Goal: Information Seeking & Learning: Find contact information

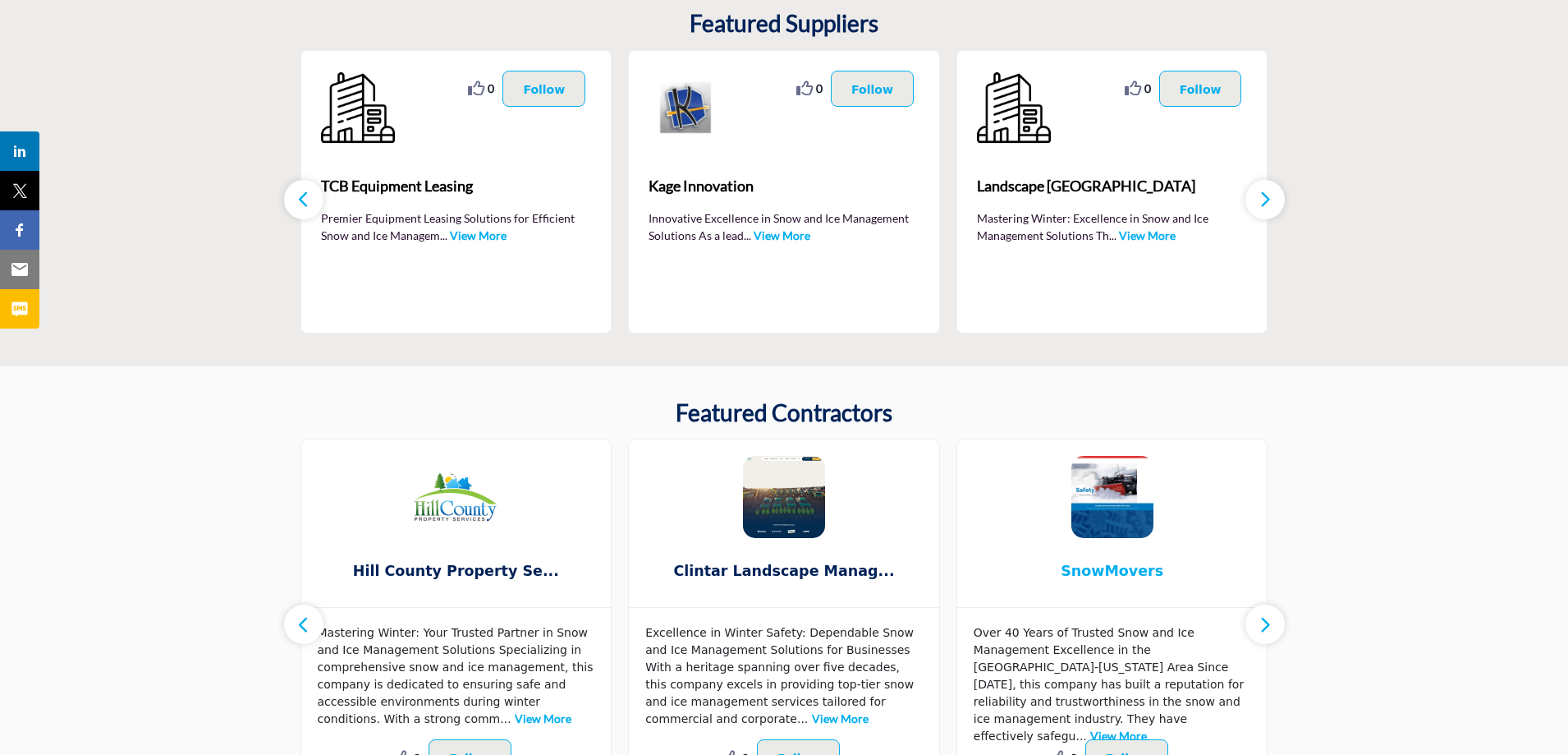
scroll to position [508, 0]
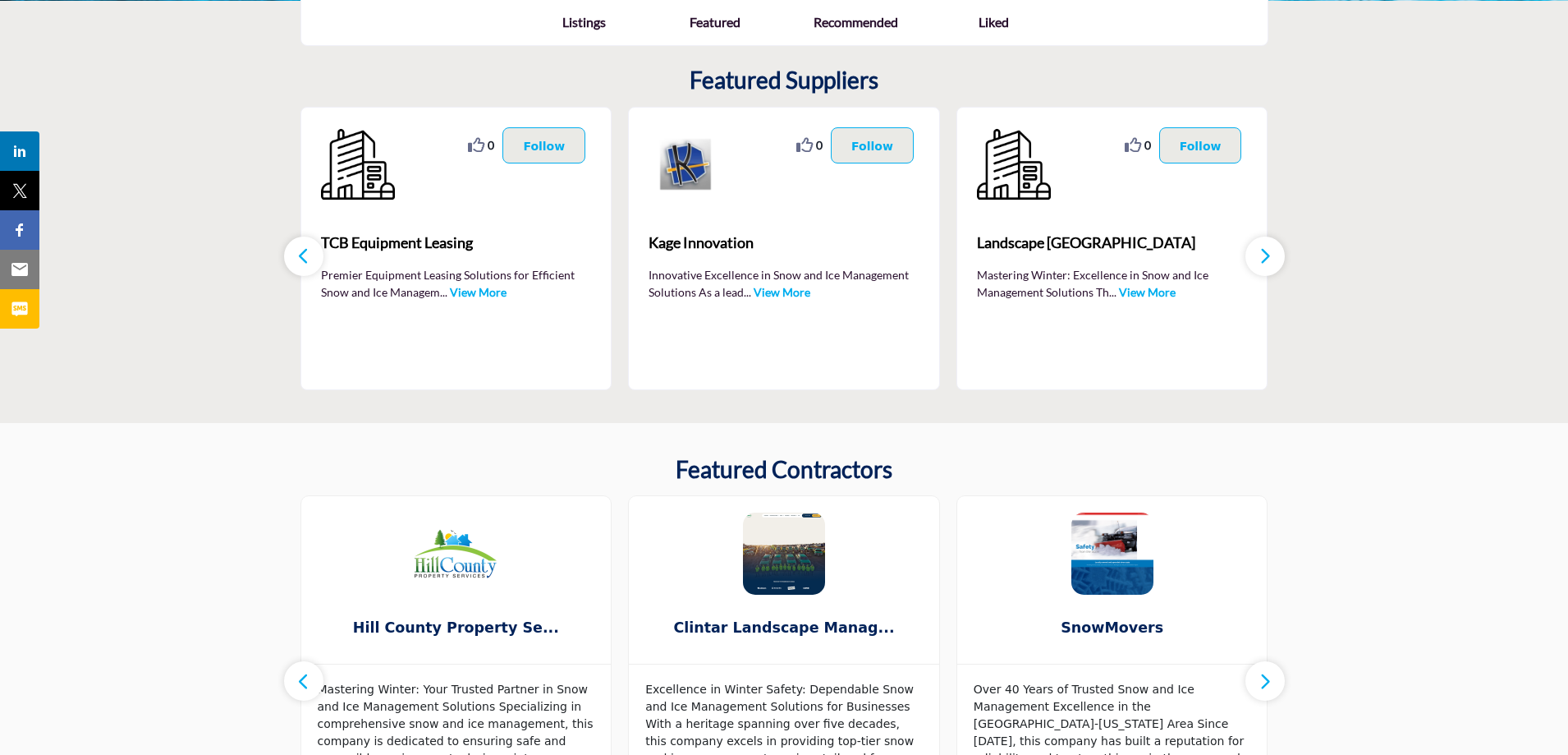
click at [1257, 251] on button "button" at bounding box center [1266, 256] width 40 height 40
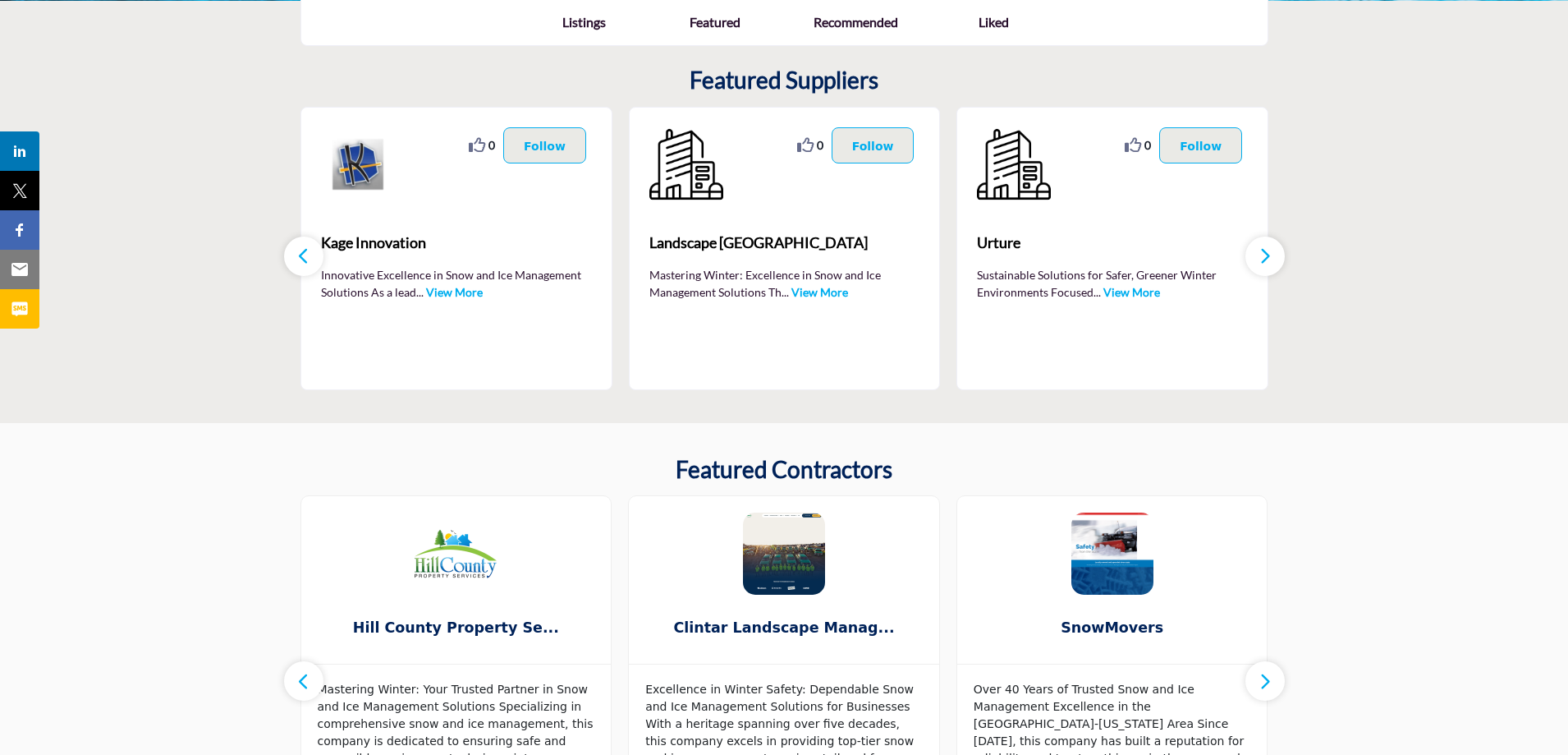
click at [1257, 251] on button "button" at bounding box center [1266, 256] width 40 height 40
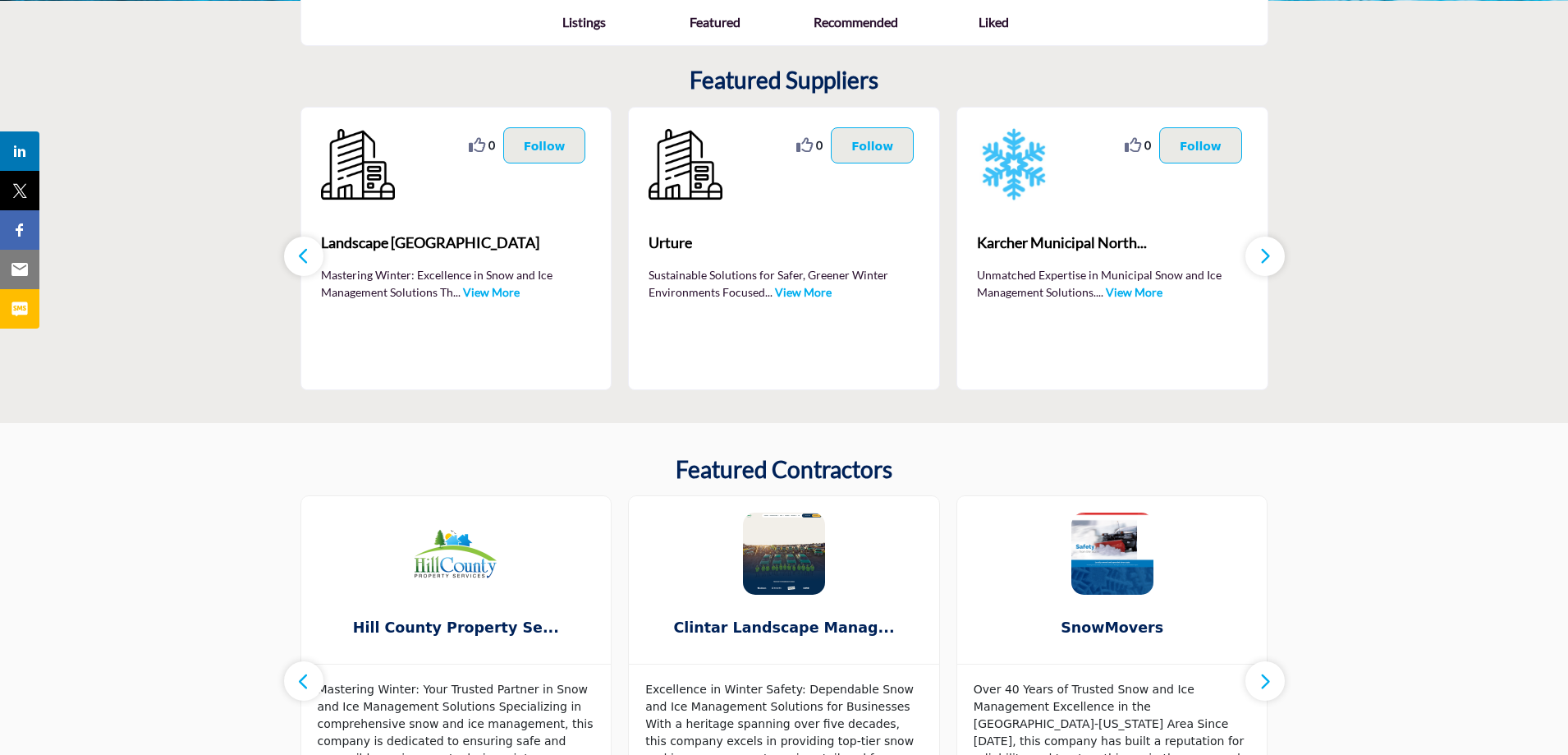
click at [1257, 251] on button "button" at bounding box center [1266, 256] width 40 height 40
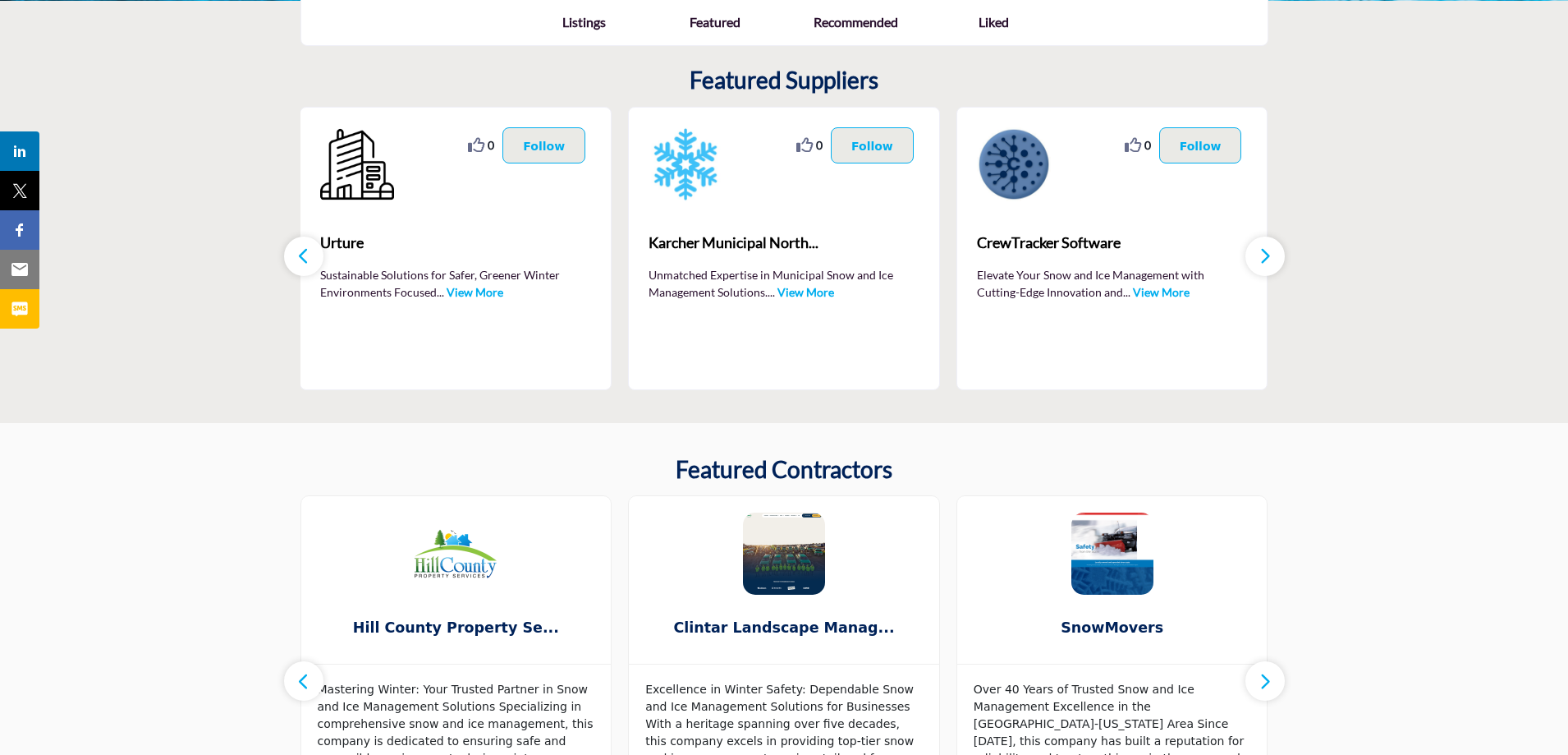
click at [1257, 251] on button "button" at bounding box center [1266, 256] width 40 height 40
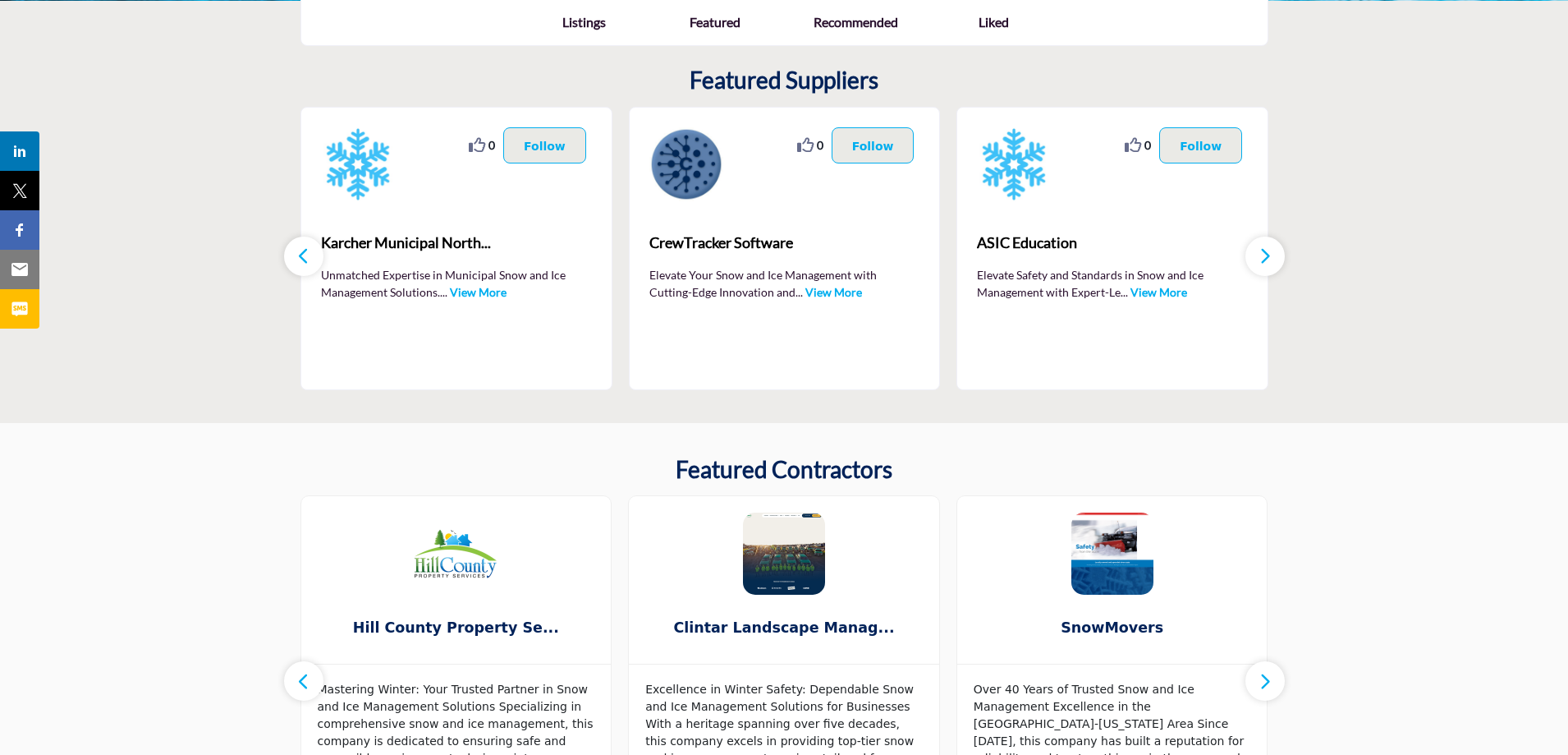
click at [1257, 251] on button "button" at bounding box center [1266, 256] width 40 height 40
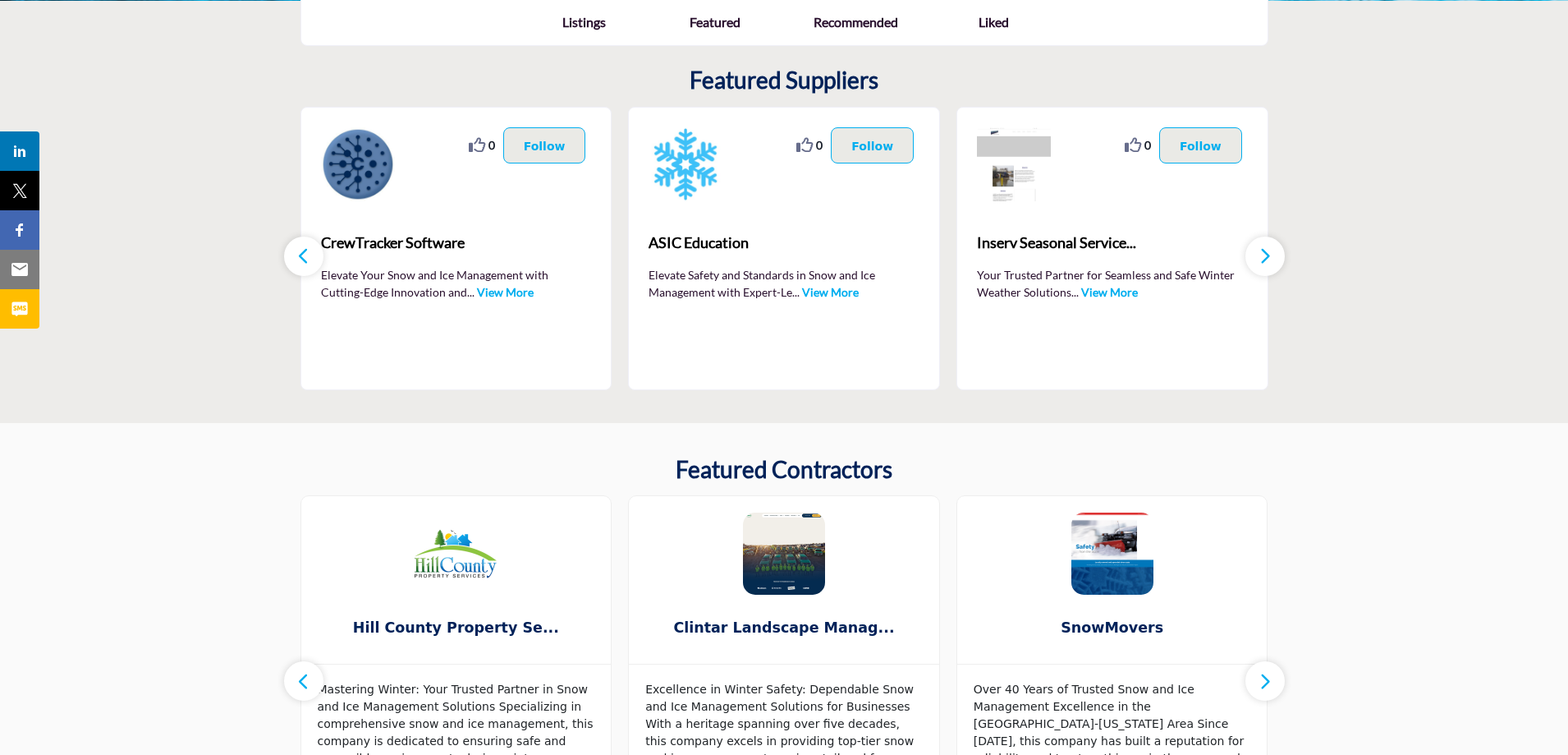
click at [1257, 251] on button "button" at bounding box center [1266, 256] width 40 height 40
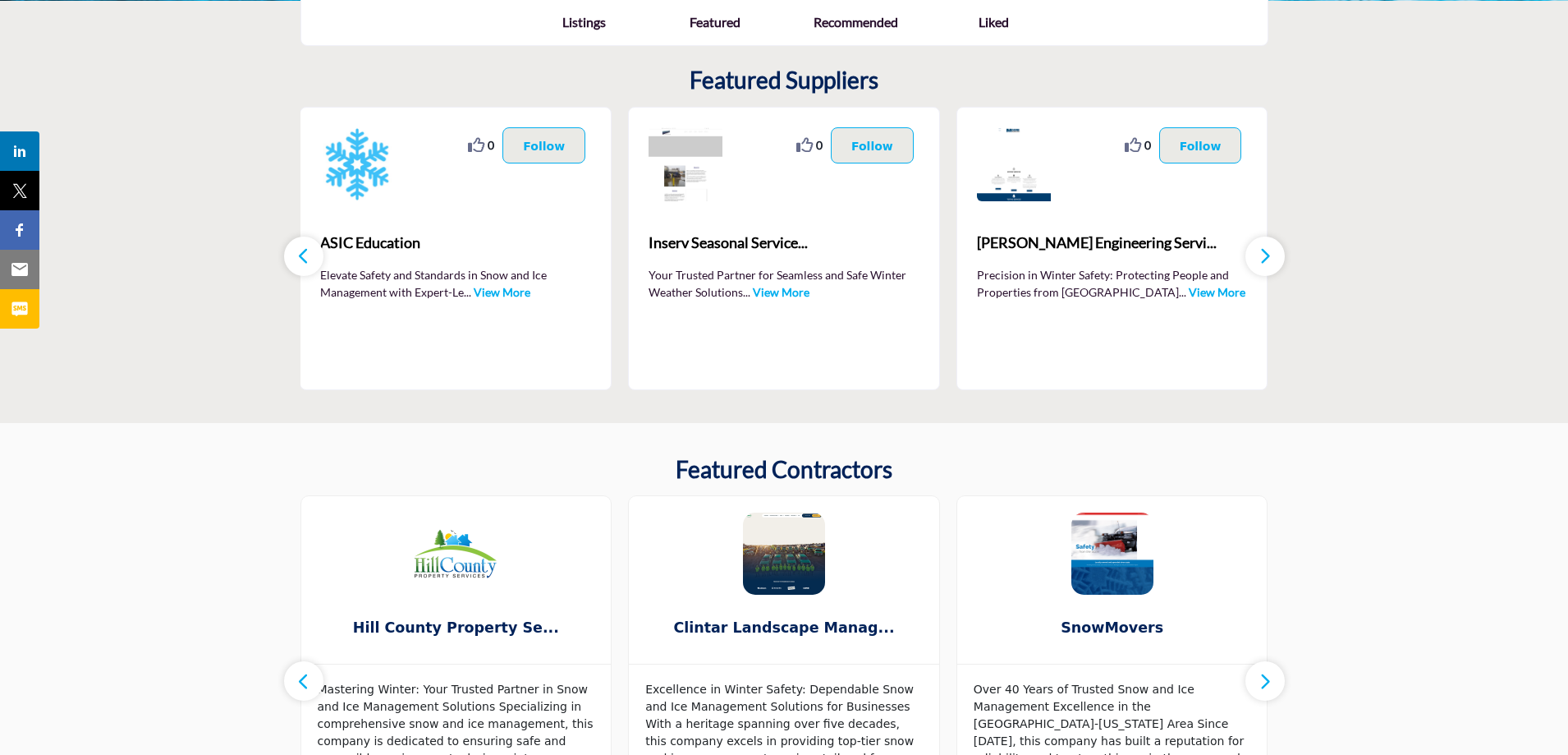
click at [1257, 251] on button "button" at bounding box center [1266, 256] width 40 height 40
click at [1269, 254] on icon "button" at bounding box center [1266, 255] width 13 height 20
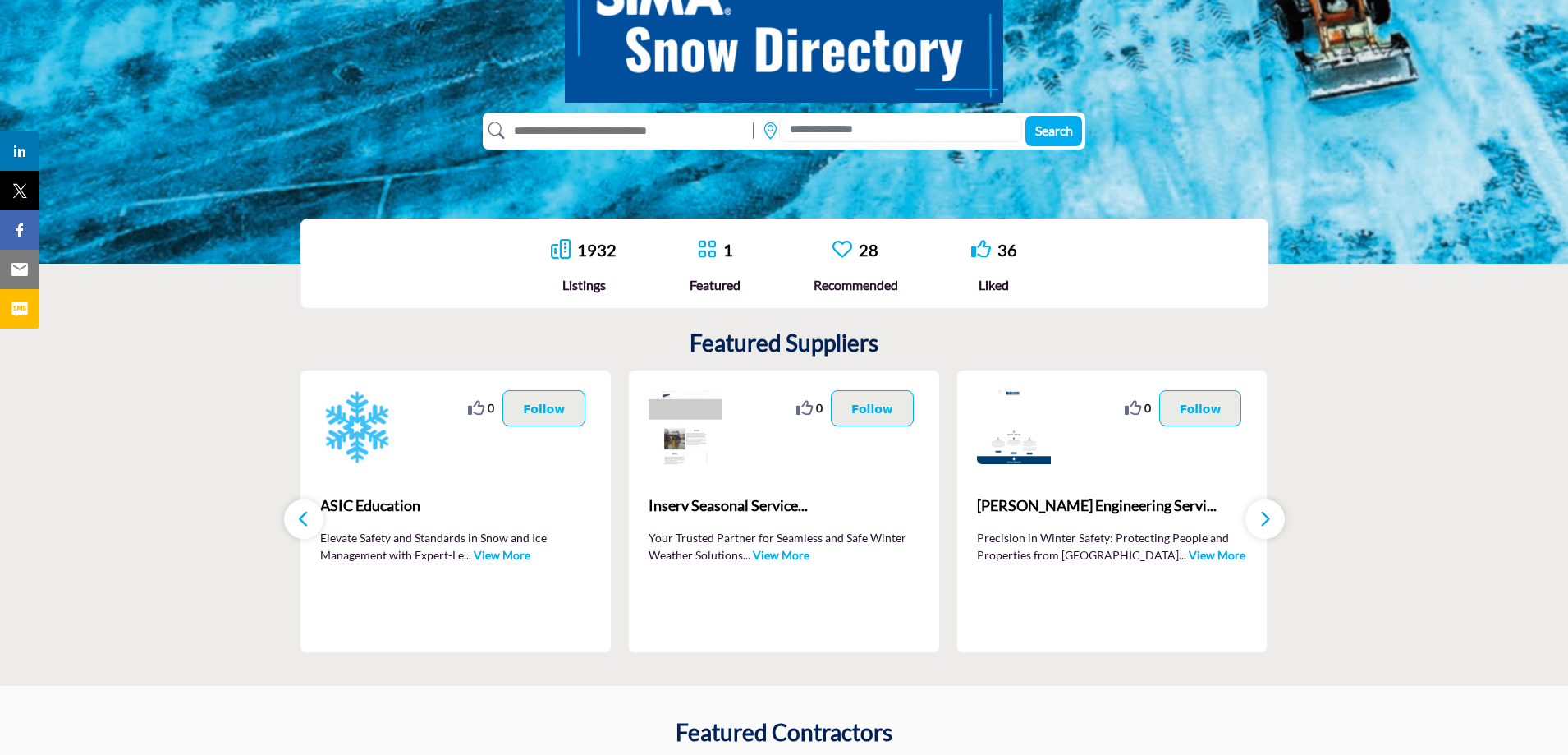
scroll to position [179, 0]
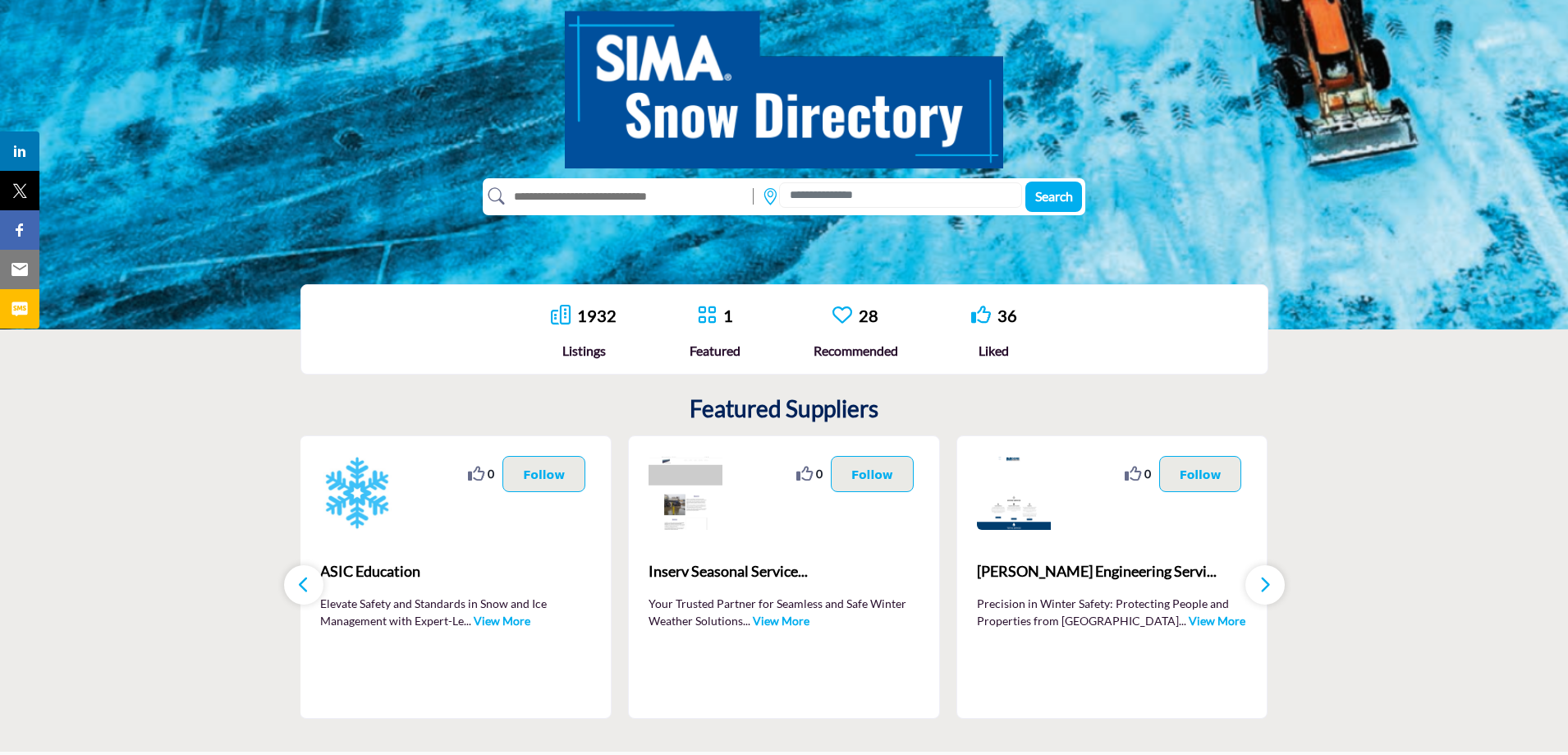
click at [595, 313] on link "1932" at bounding box center [597, 315] width 40 height 19
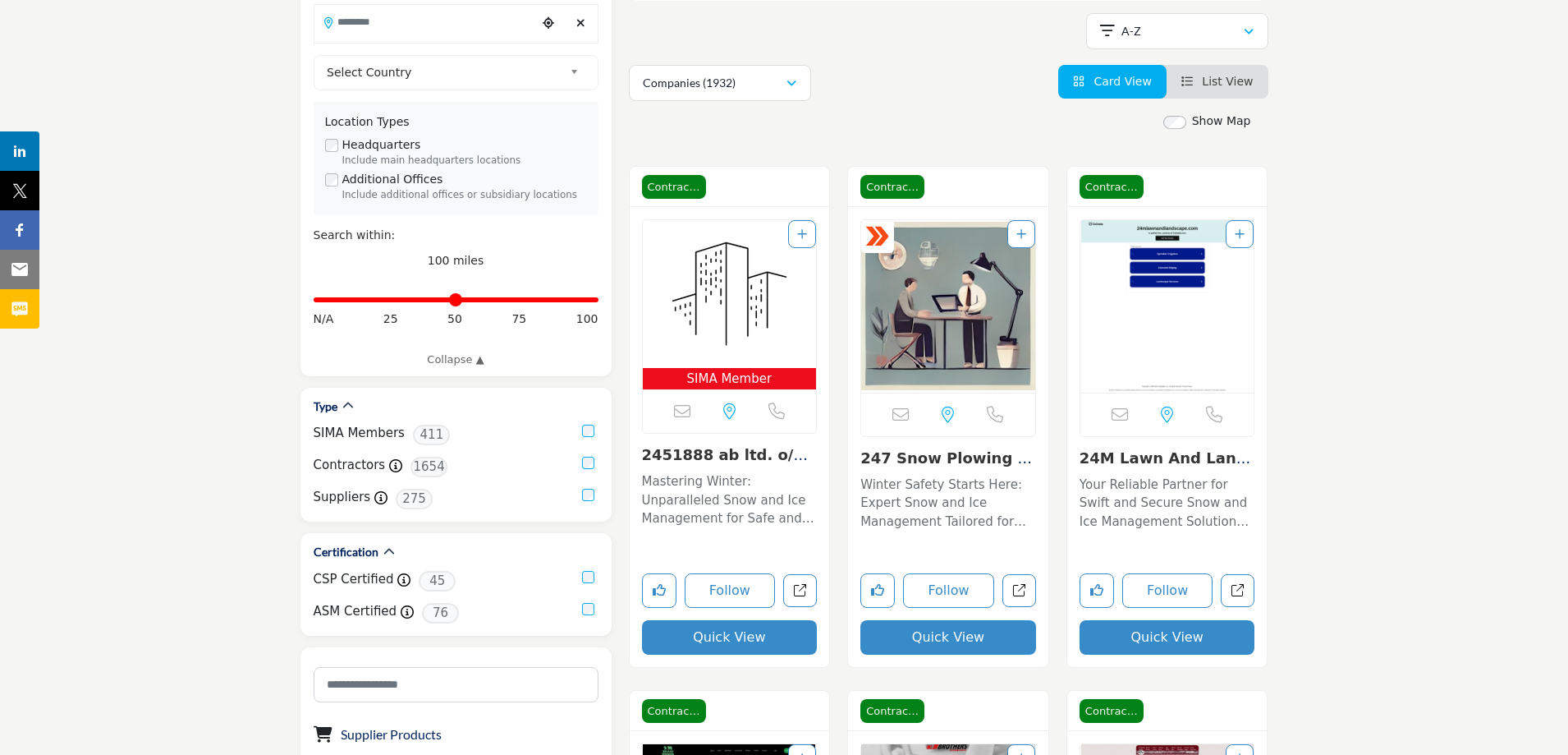
scroll to position [411, 0]
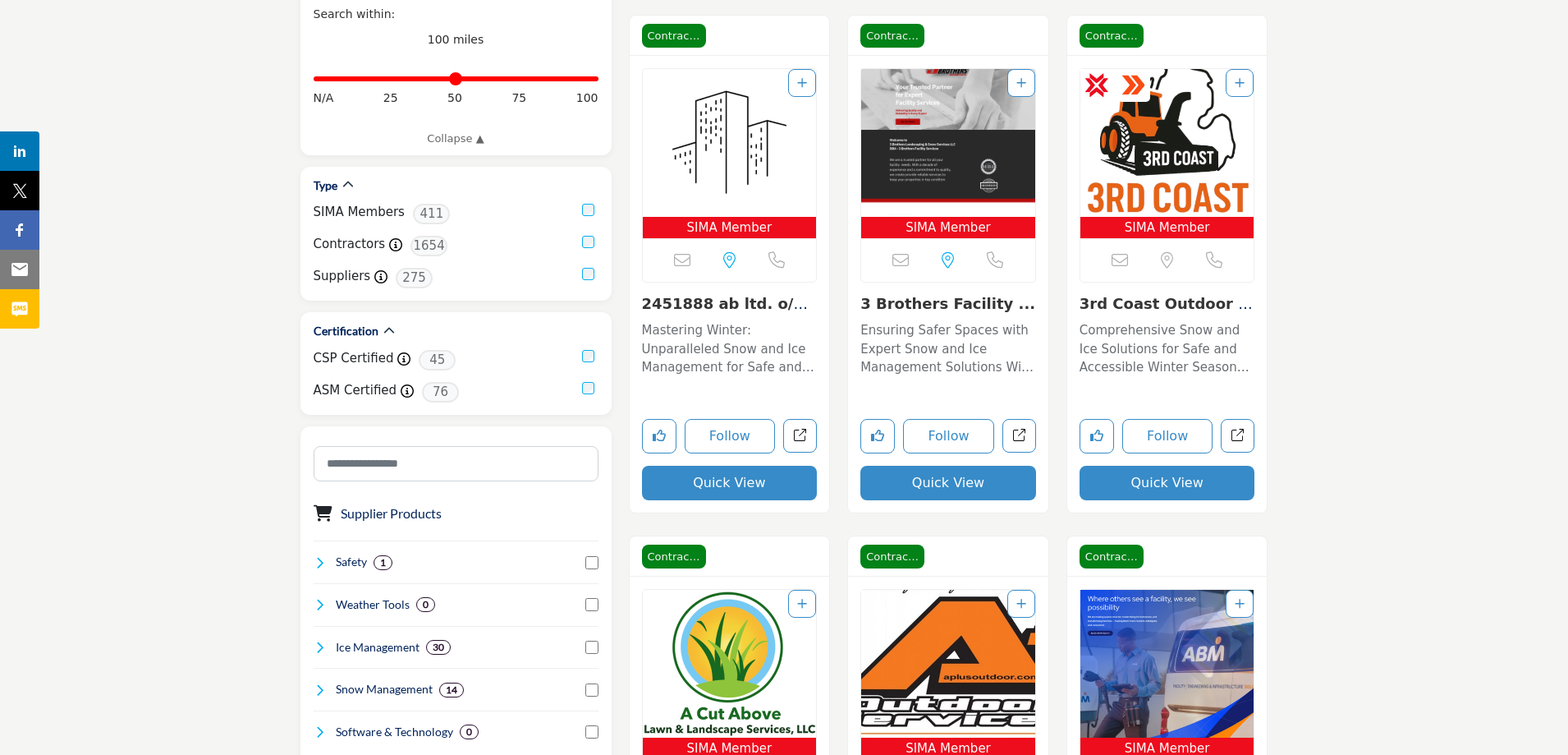
scroll to position [575, 0]
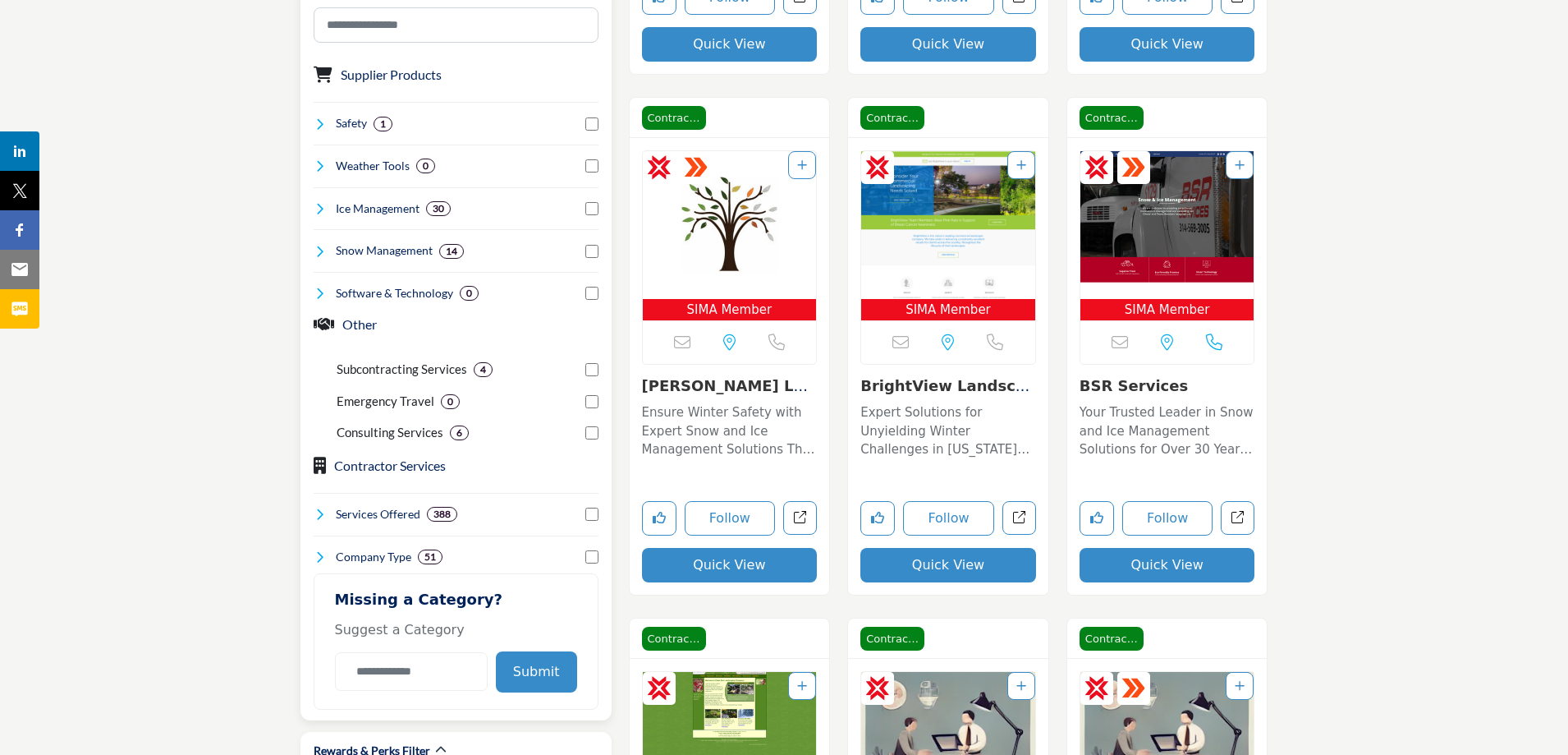
scroll to position [1068, 0]
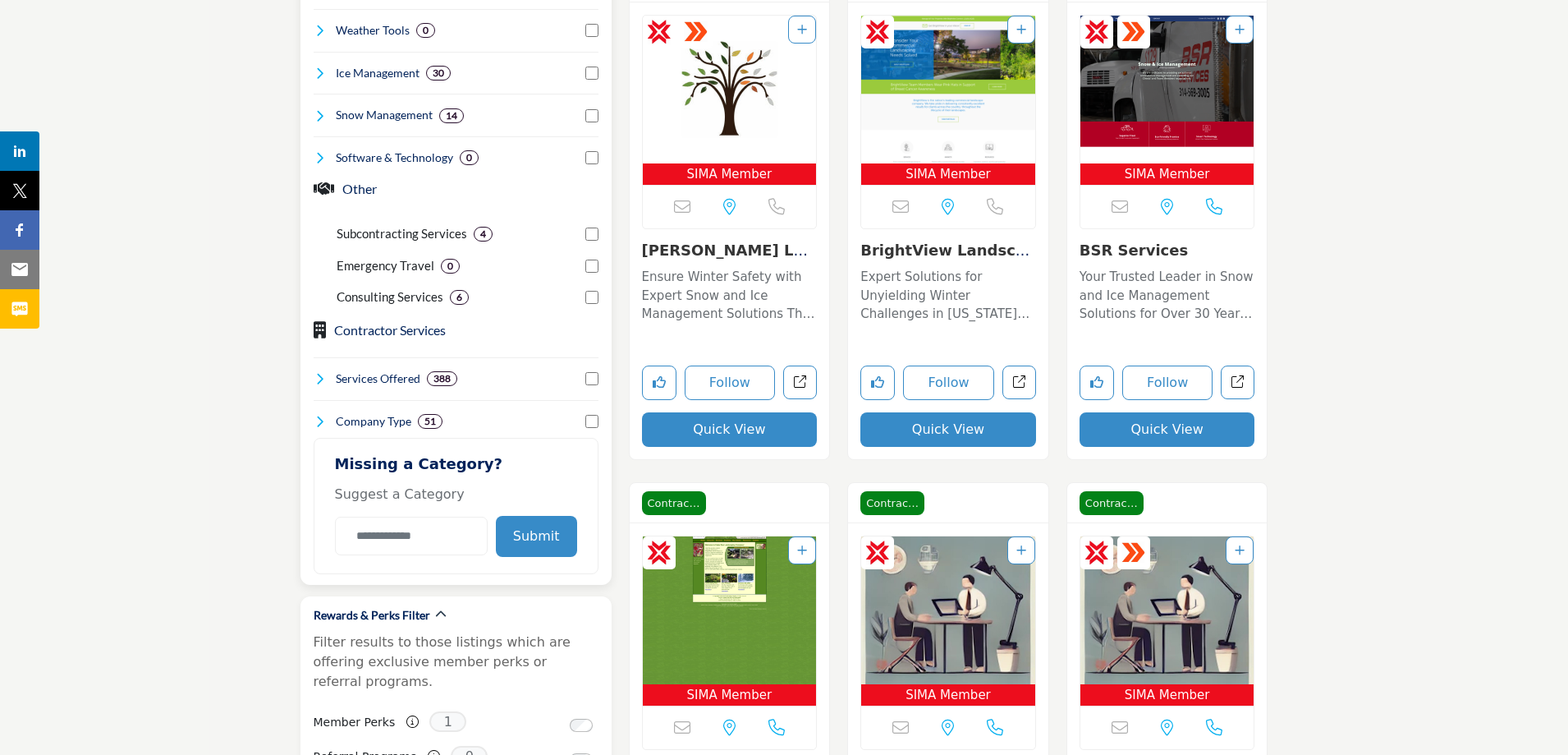
click at [531, 538] on button "Submit" at bounding box center [537, 536] width 81 height 41
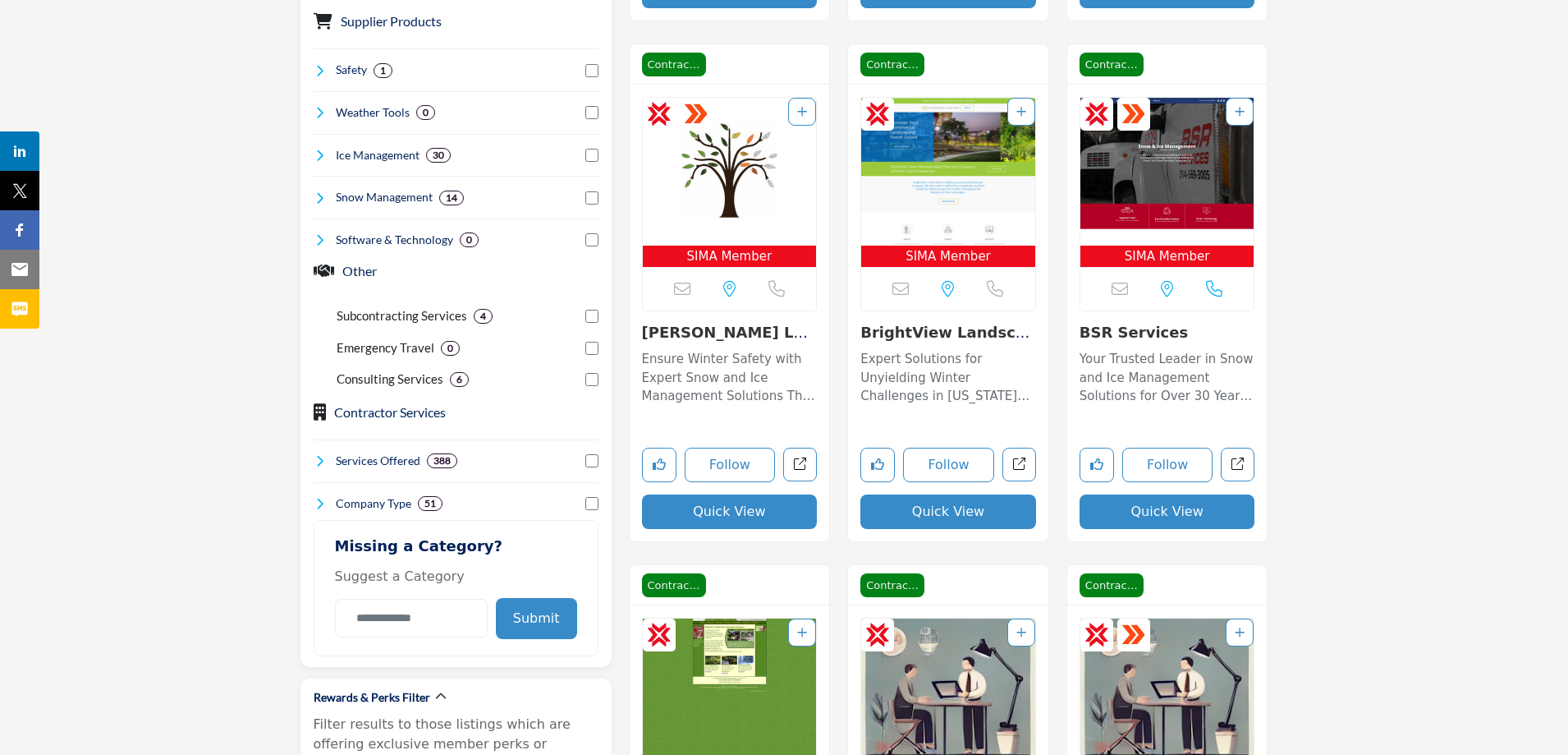
click at [958, 365] on p "Expert Solutions for Unyielding Winter Challenges in Minnesota As a dedicated l…" at bounding box center [948, 378] width 176 height 56
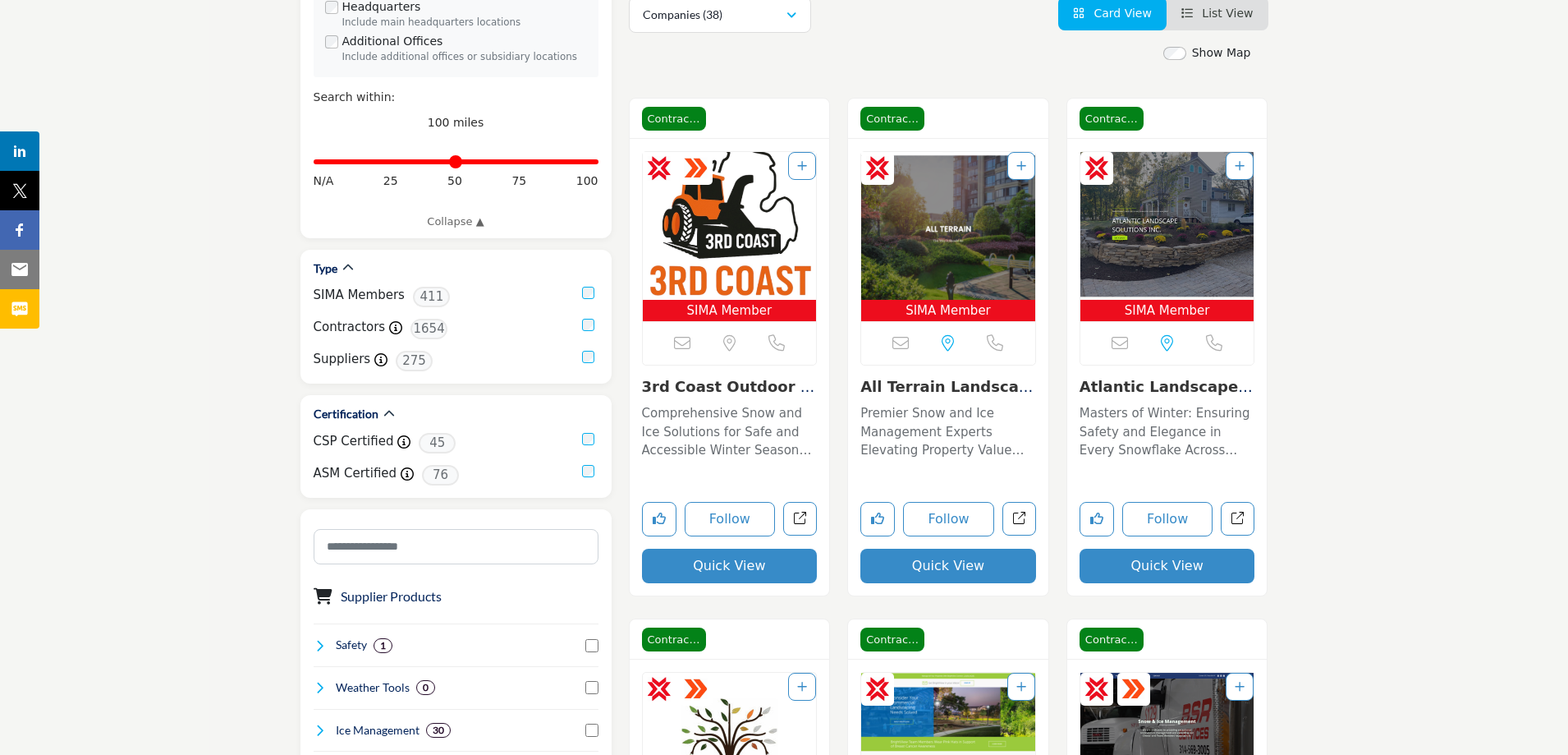
scroll to position [493, 0]
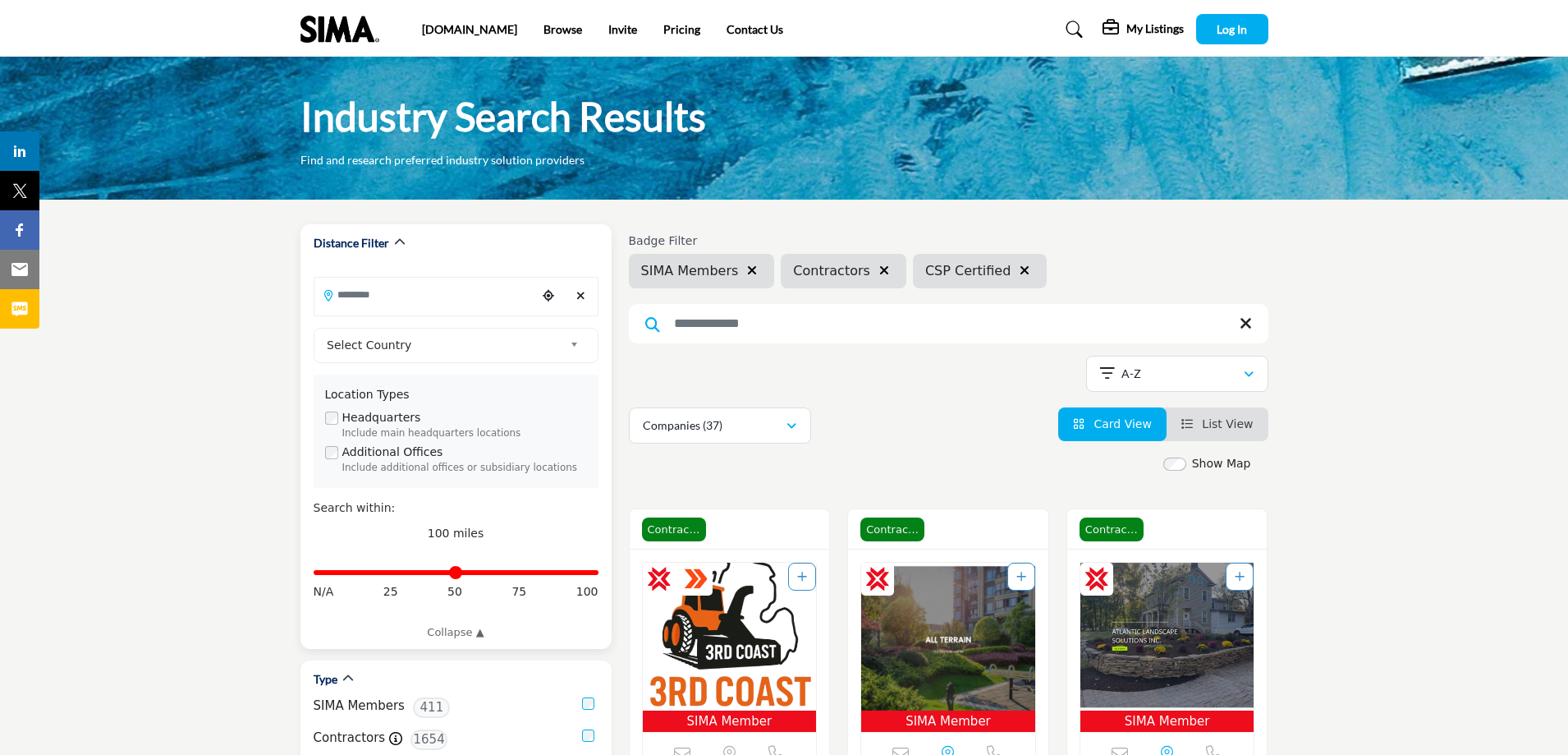
click at [364, 301] on input "Search Location" at bounding box center [426, 294] width 222 height 32
click at [373, 295] on input "Search Location" at bounding box center [426, 294] width 222 height 32
click at [365, 313] on div at bounding box center [456, 296] width 285 height 40
click at [362, 303] on input "Search Location" at bounding box center [426, 294] width 222 height 32
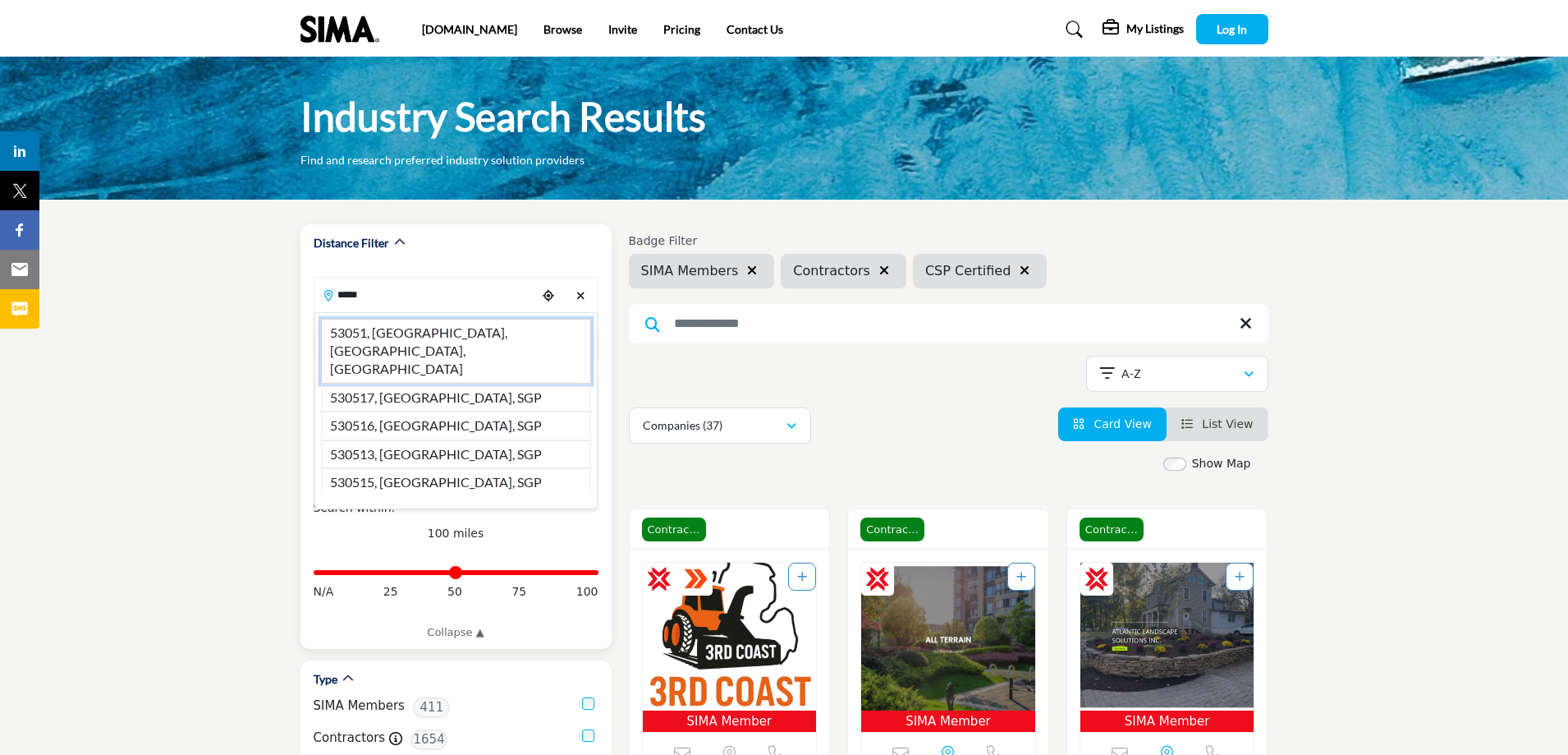
drag, startPoint x: 488, startPoint y: 340, endPoint x: 559, endPoint y: 318, distance: 74.3
click at [488, 340] on li "53051, Menomonee Falls, WI, USA" at bounding box center [456, 350] width 270 height 64
type input "**********"
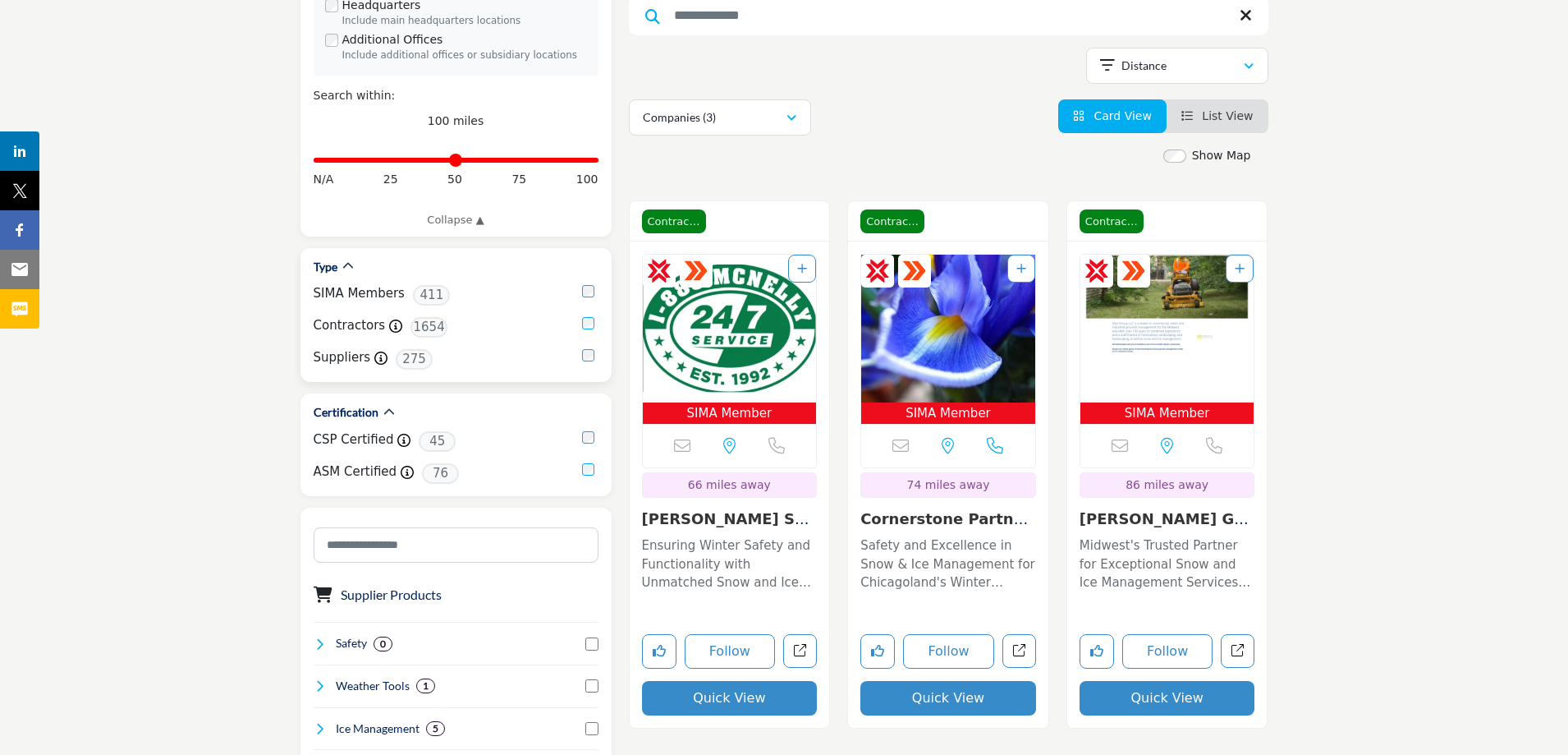
scroll to position [493, 0]
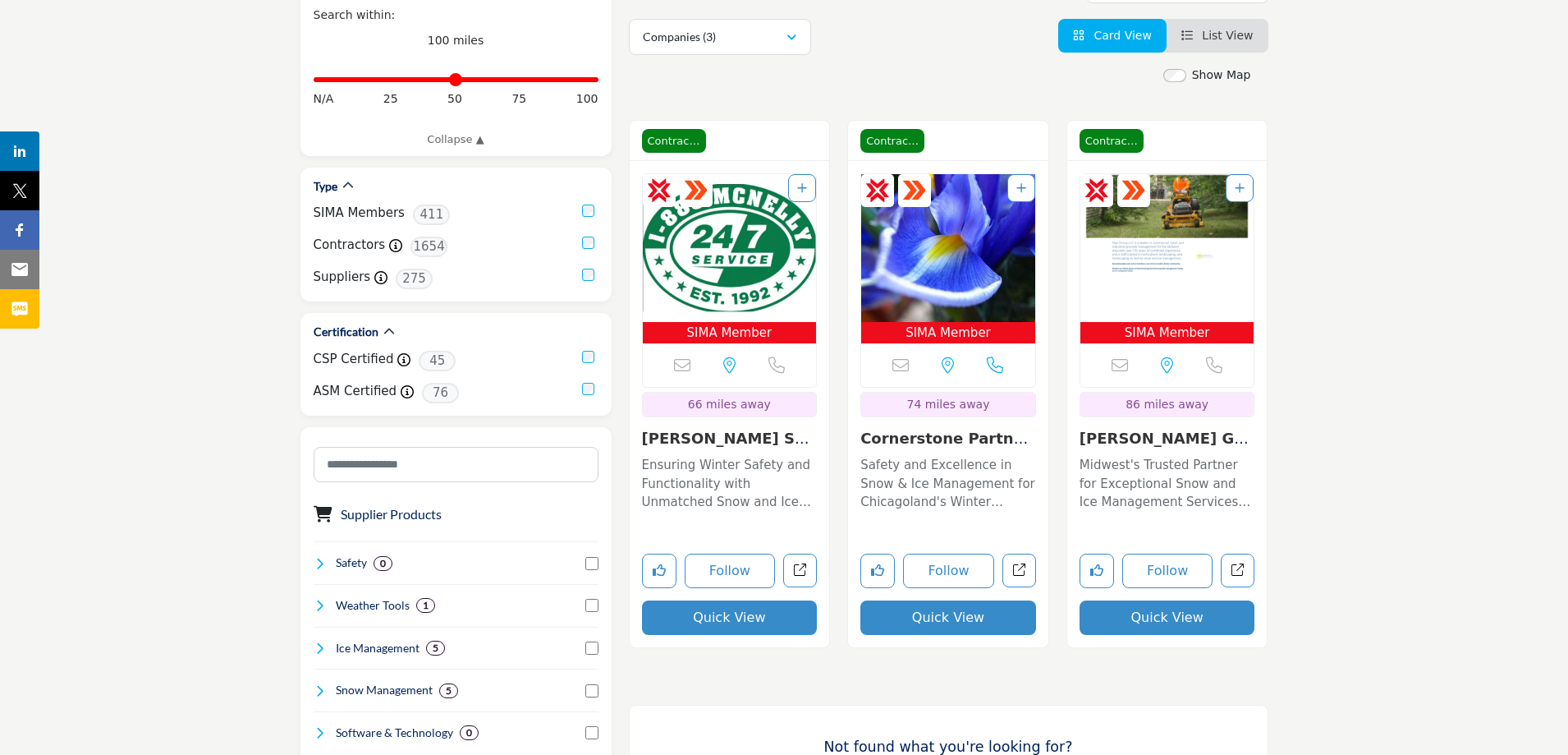
click at [927, 456] on p "Safety and Excellence in Snow & Ice Management for Chicagoland's Winter Challen…" at bounding box center [948, 484] width 176 height 56
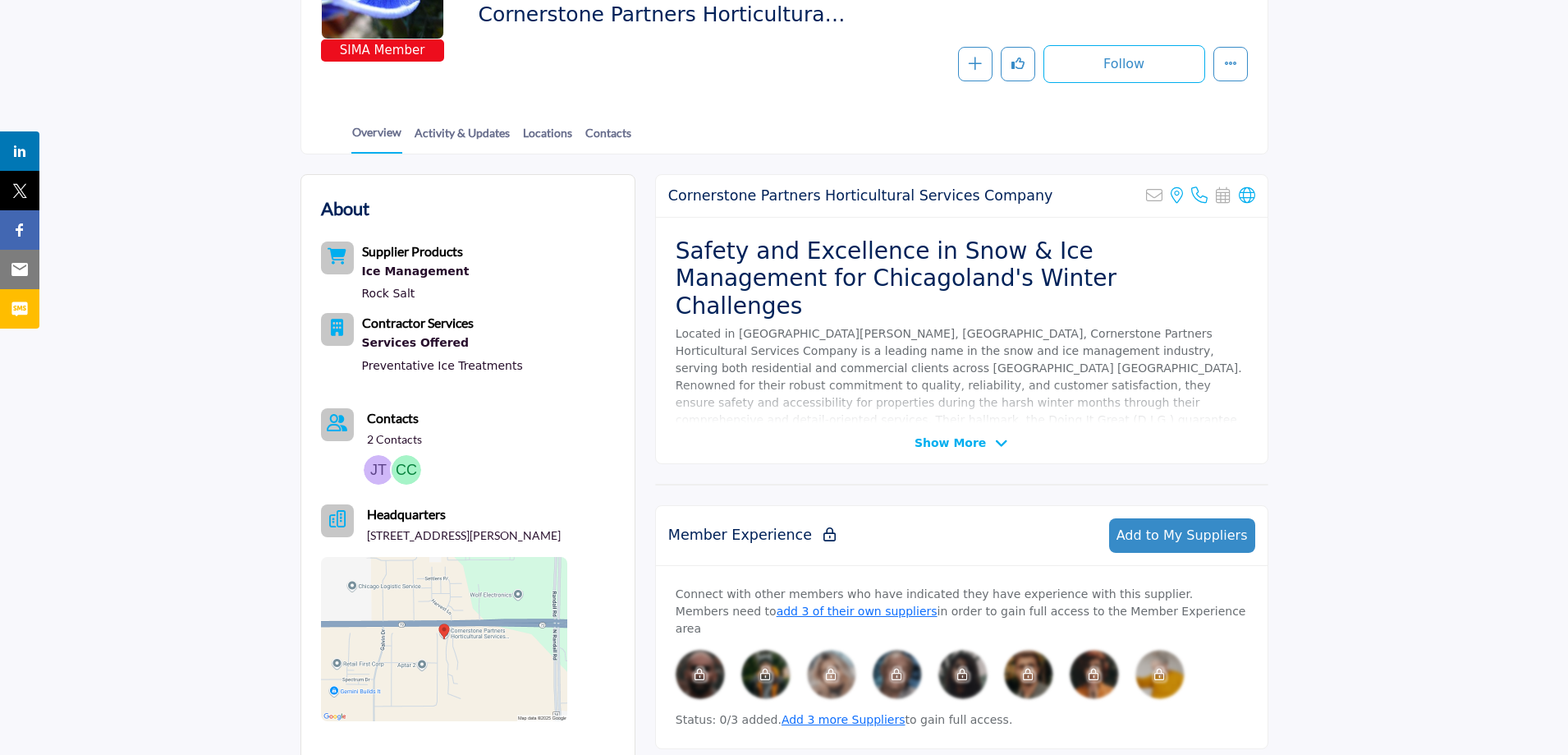
scroll to position [246, 0]
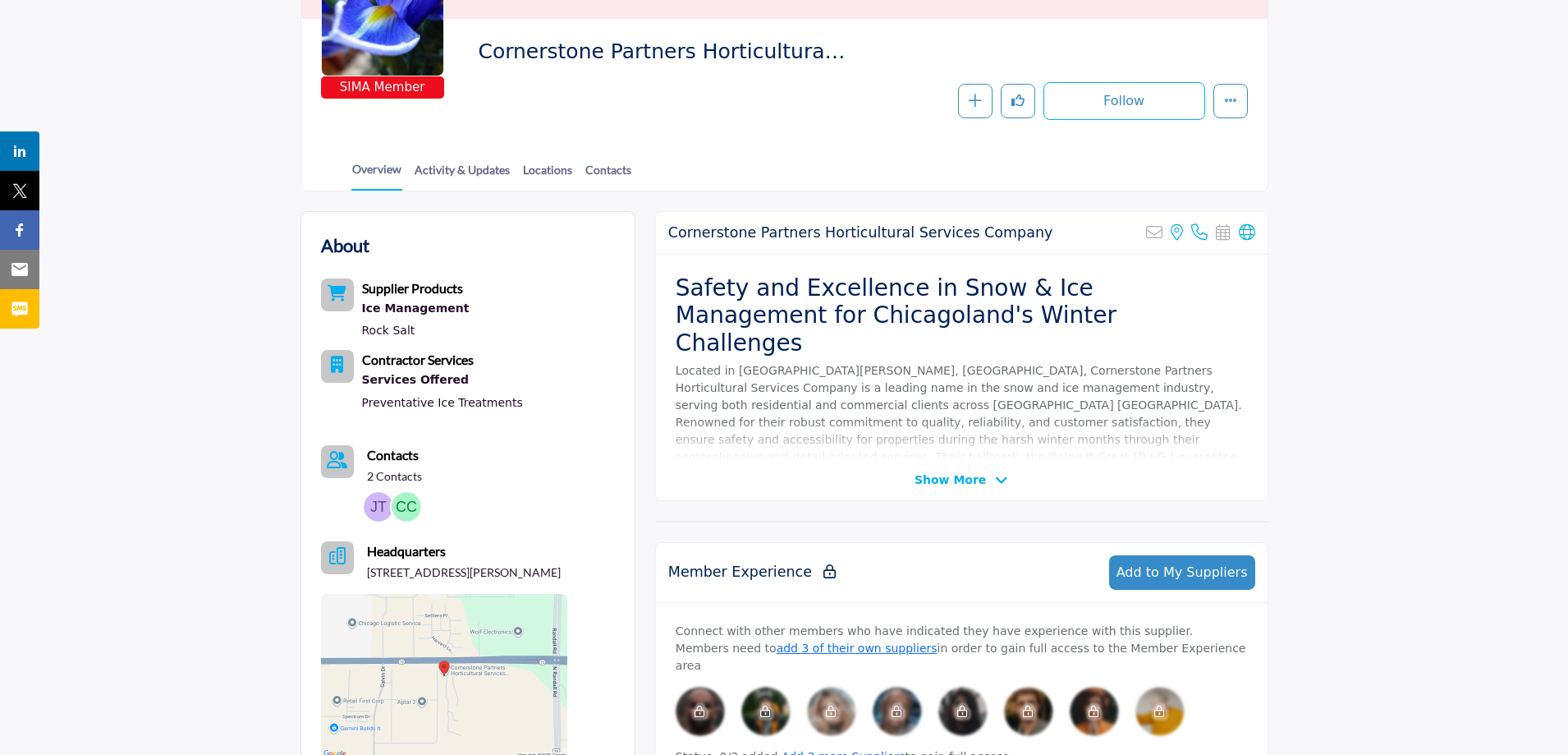
click at [997, 479] on icon at bounding box center [1002, 480] width 13 height 15
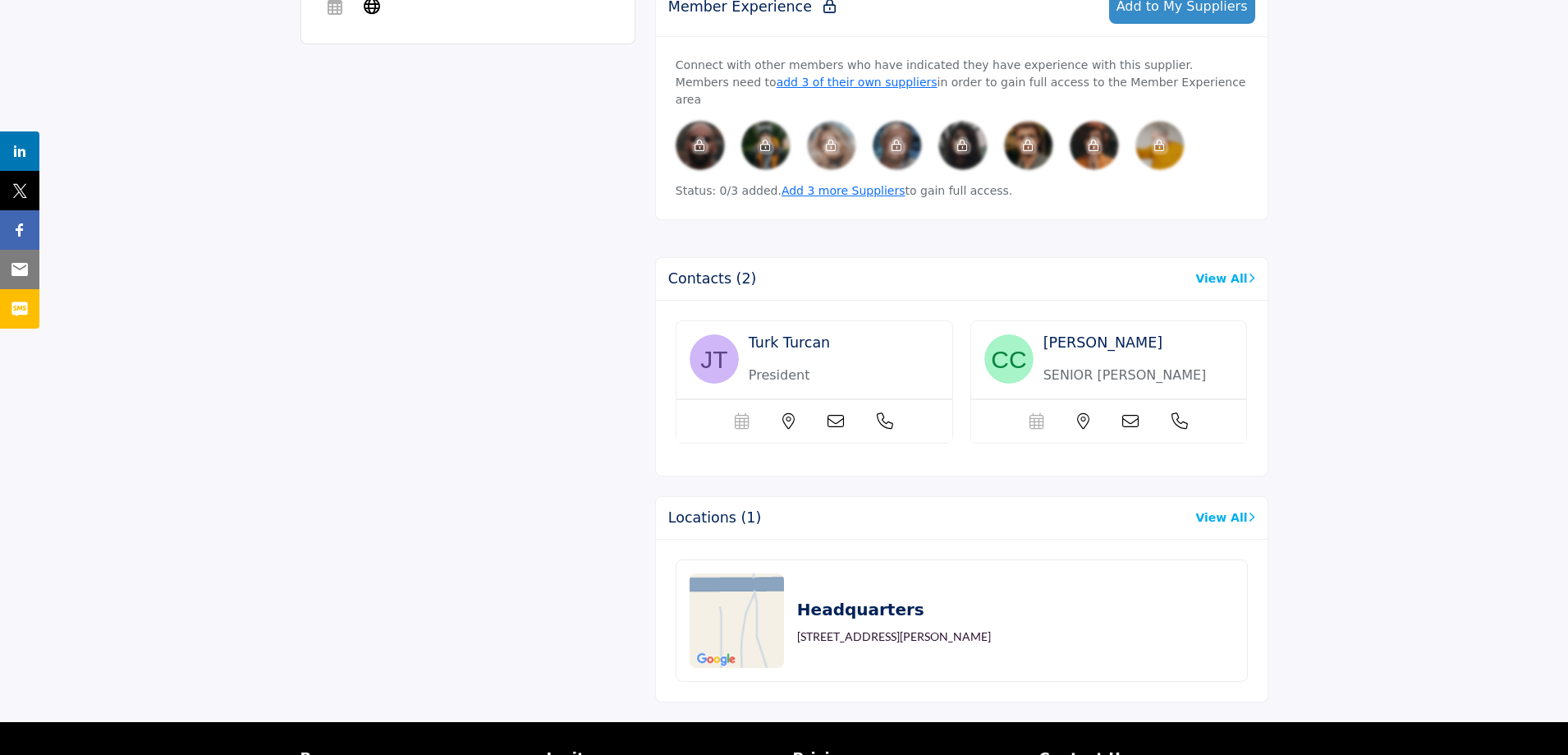
scroll to position [1150, 0]
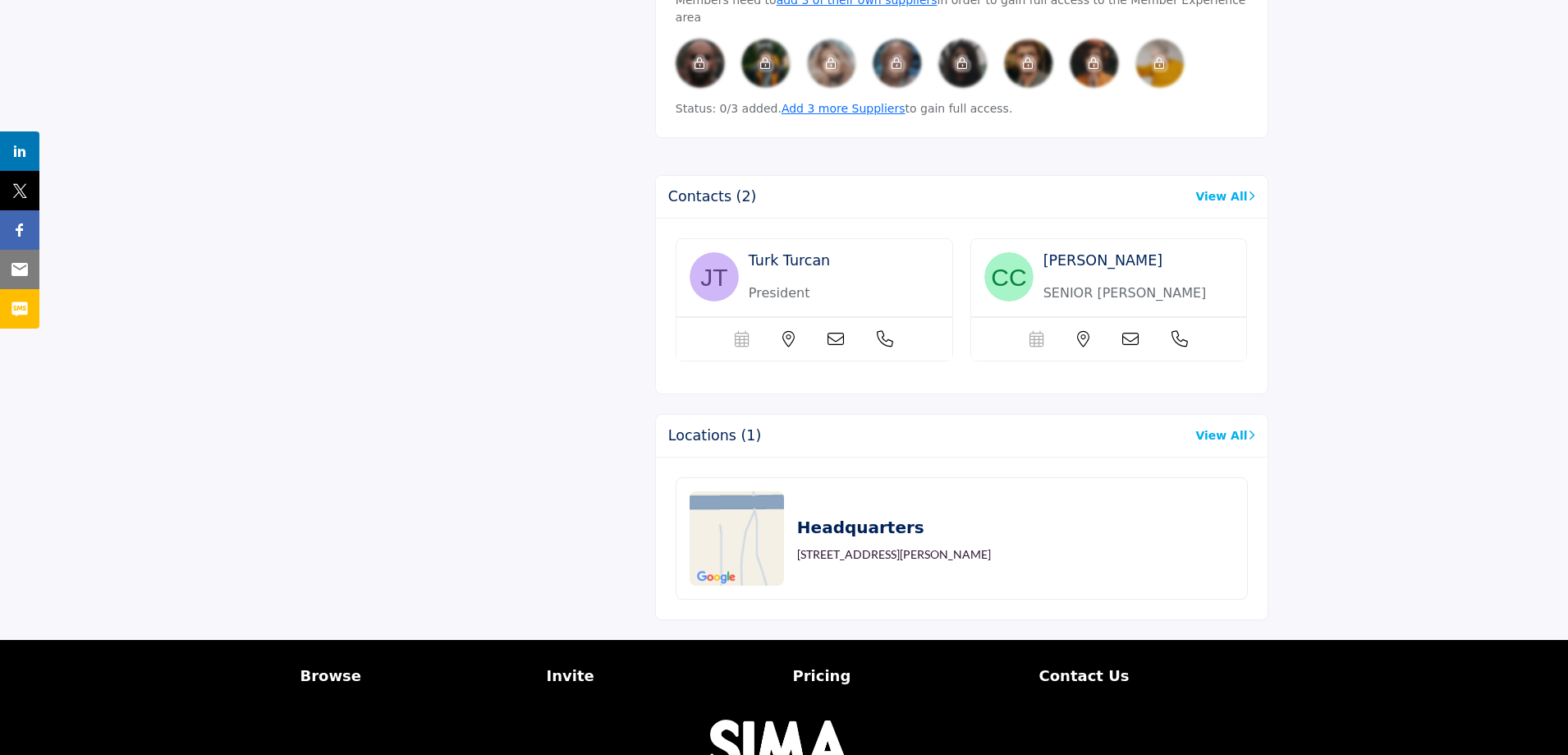
click at [1228, 188] on link "View All" at bounding box center [1225, 196] width 59 height 18
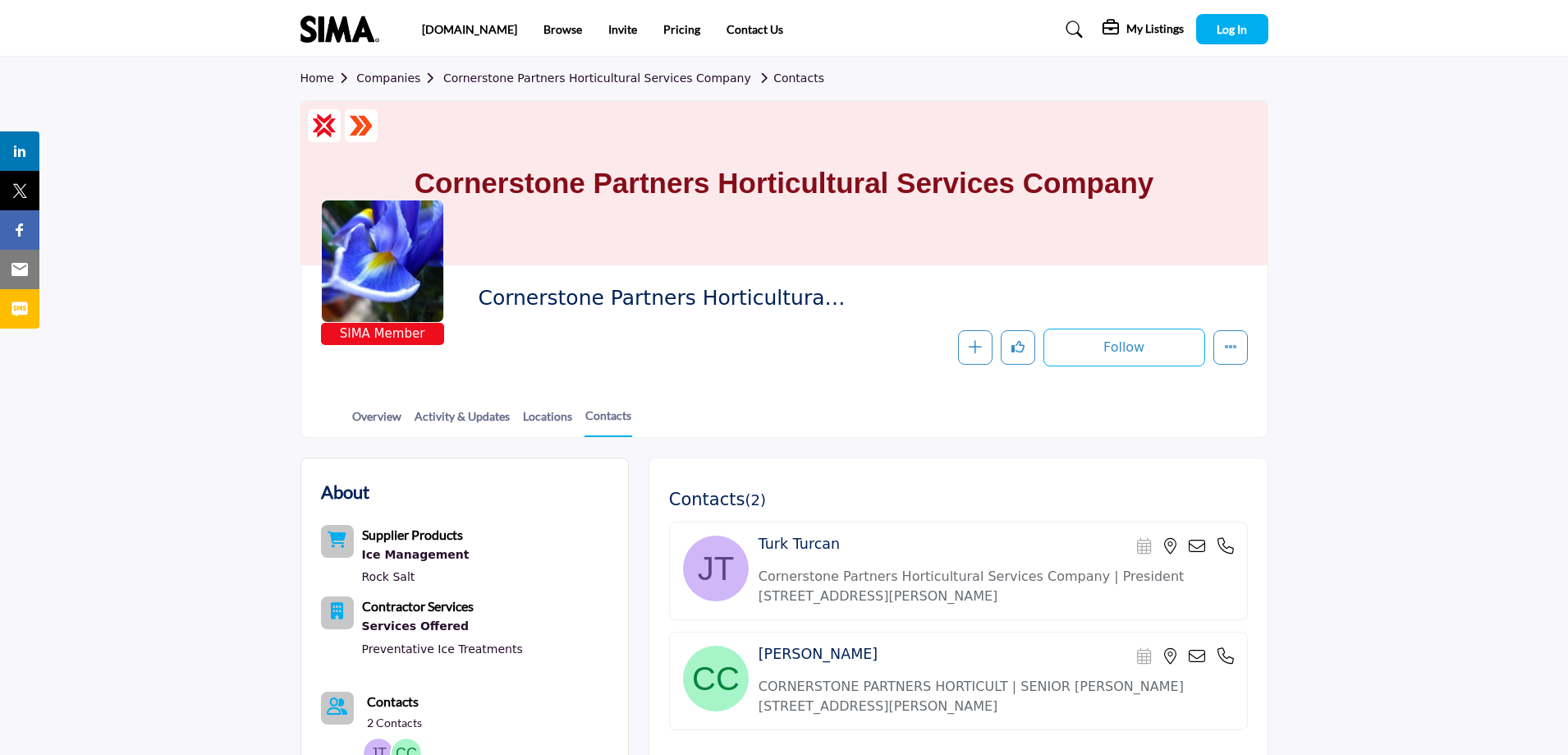
click at [373, 335] on span "SIMA Member" at bounding box center [383, 334] width 117 height 19
